Goal: Transaction & Acquisition: Book appointment/travel/reservation

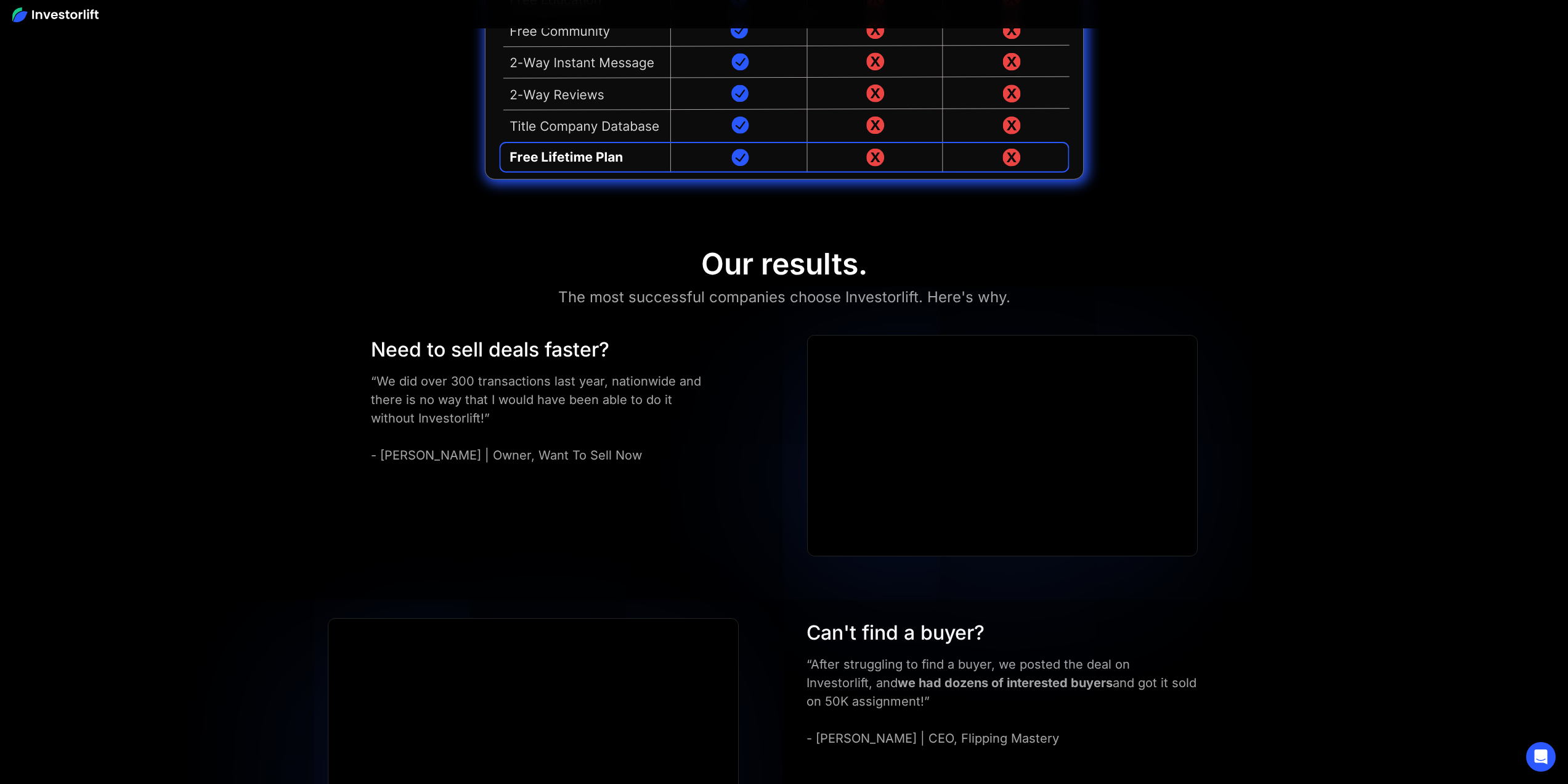
scroll to position [3761, 0]
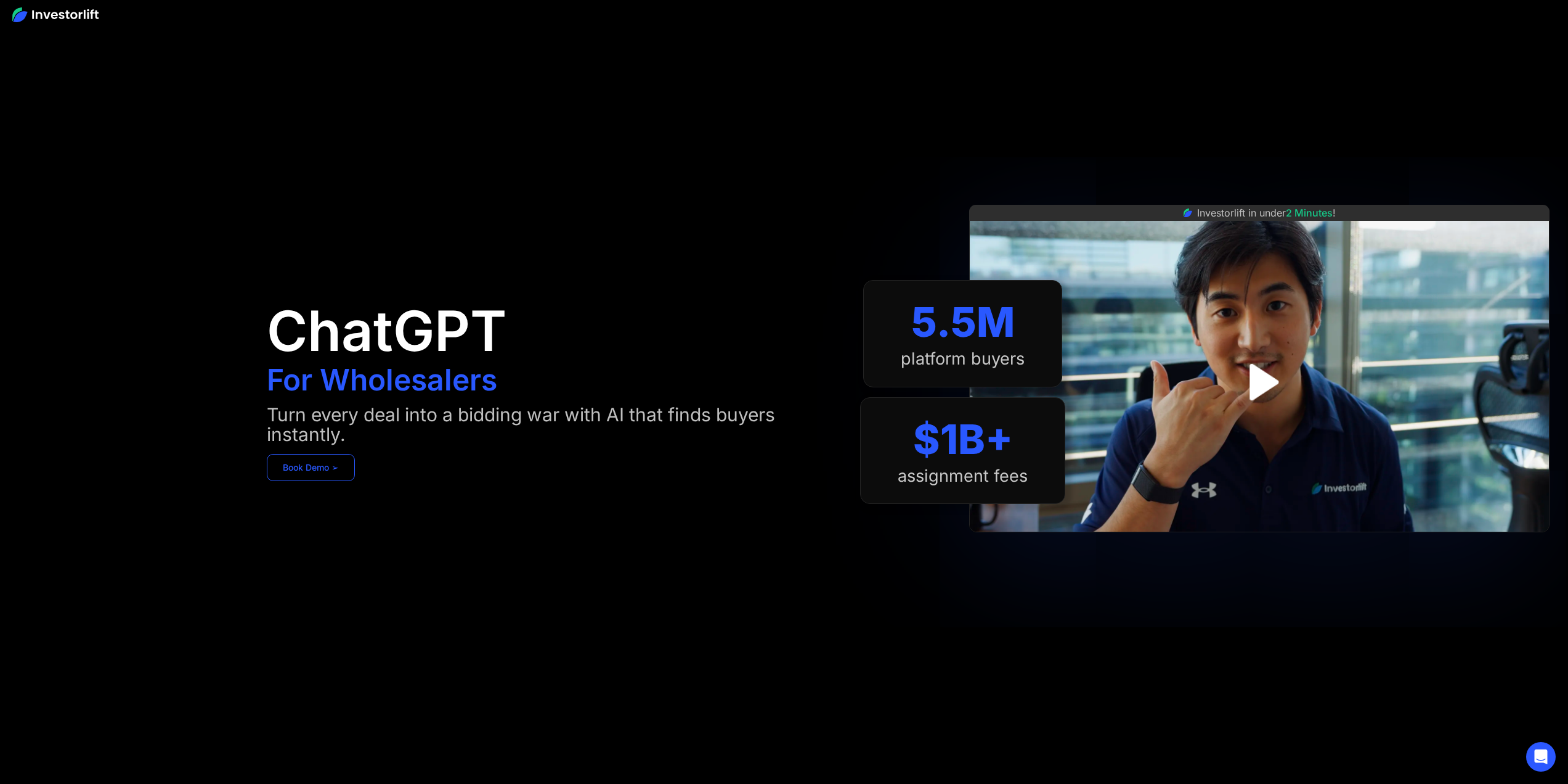
click at [332, 469] on link "Book Demo ➢" at bounding box center [310, 467] width 88 height 27
